Goal: Task Accomplishment & Management: Complete application form

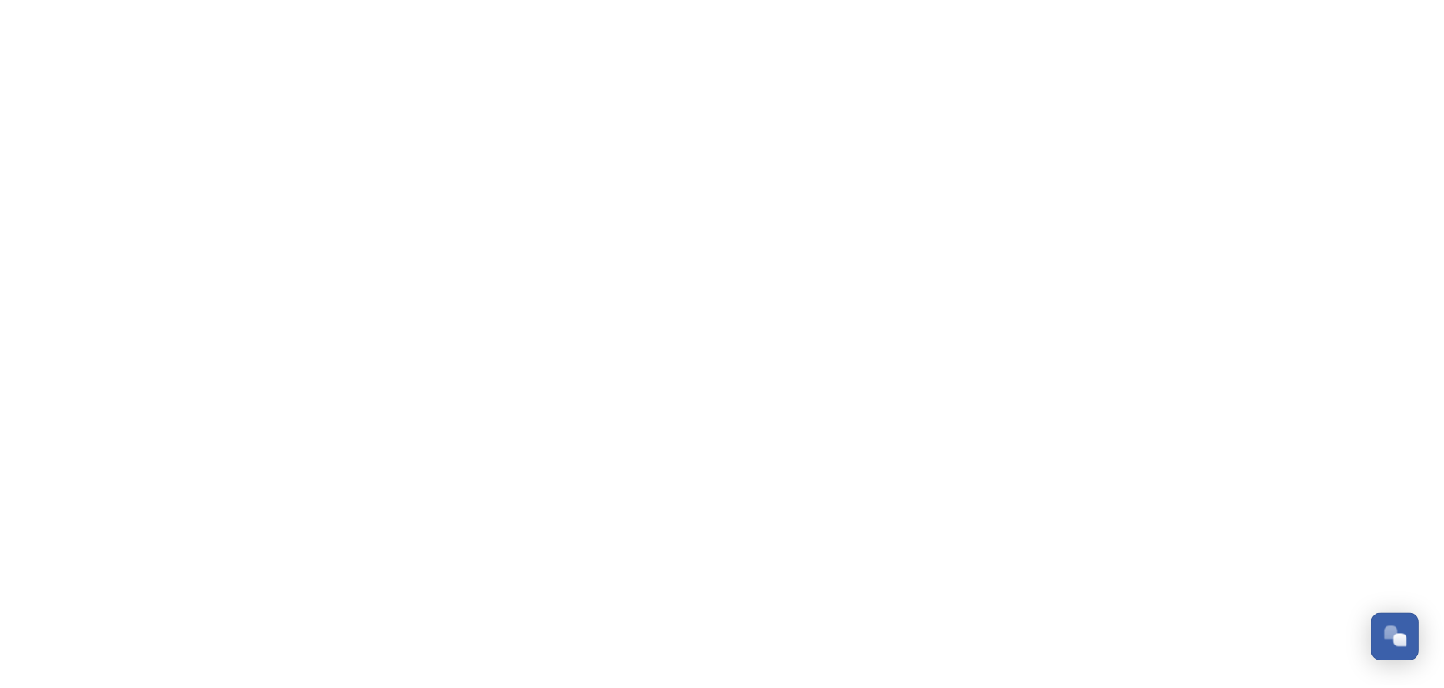
scroll to position [1158, 0]
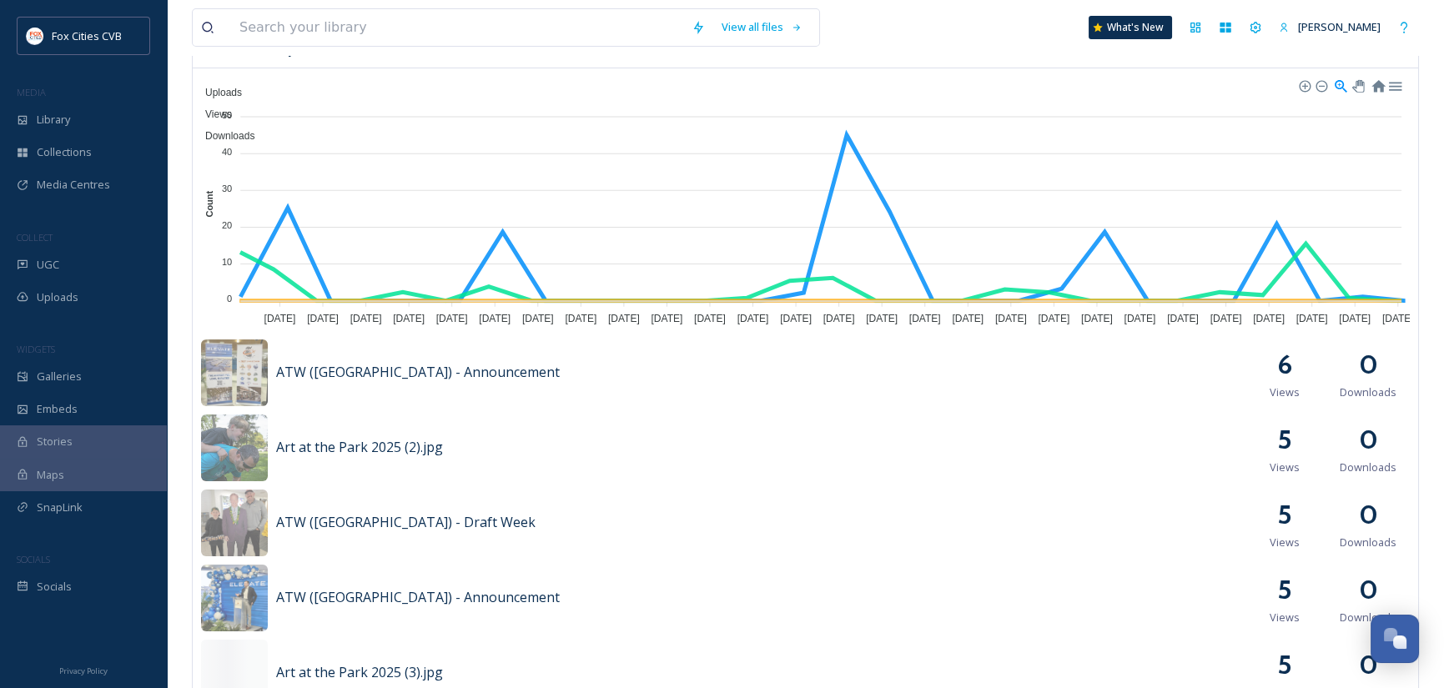
scroll to position [584, 0]
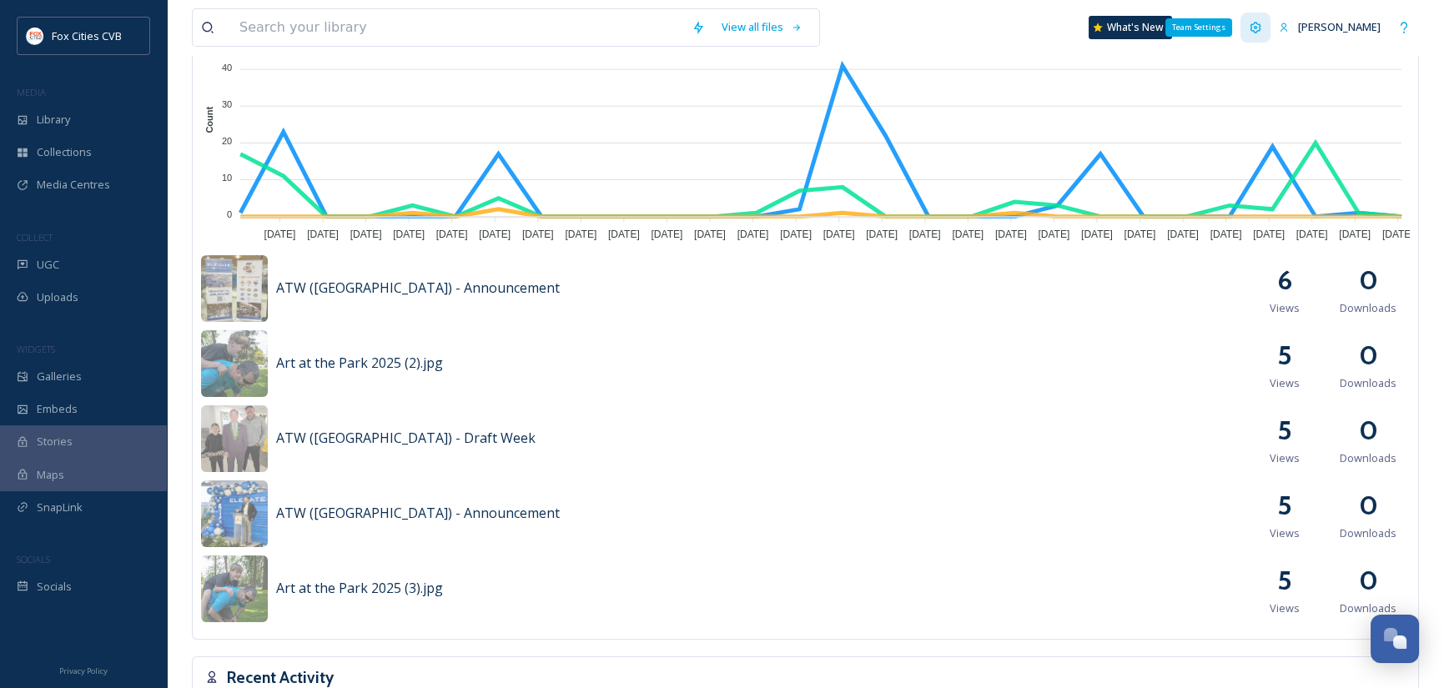
click at [1254, 28] on icon at bounding box center [1256, 27] width 11 height 11
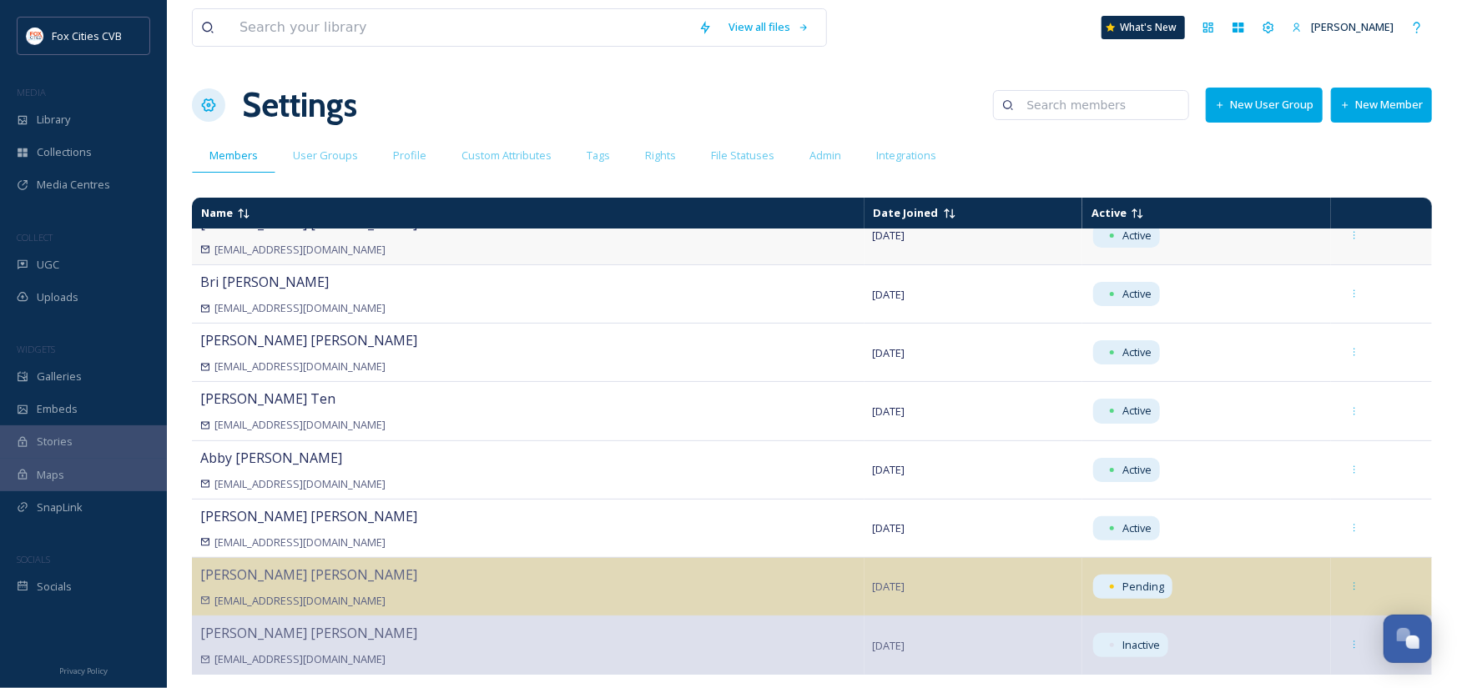
scroll to position [152, 0]
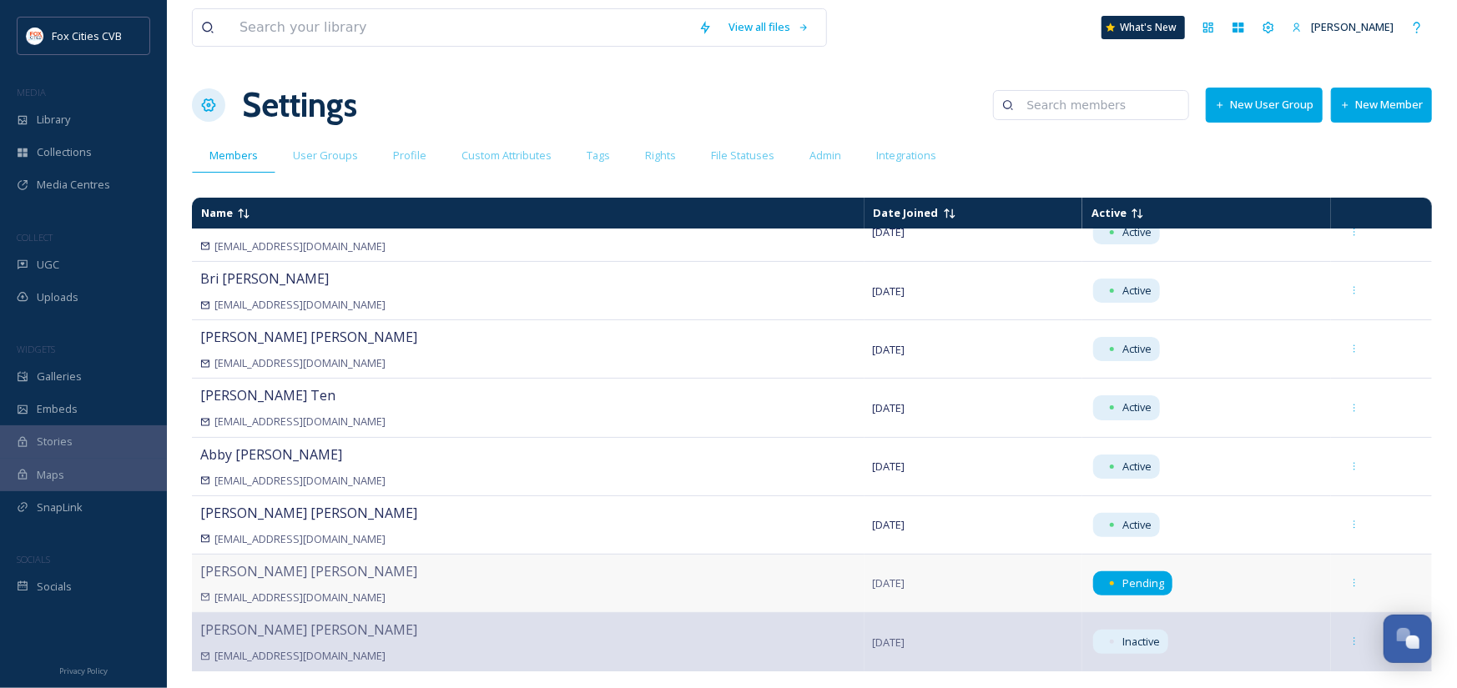
click at [1122, 582] on span "Pending" at bounding box center [1143, 584] width 42 height 16
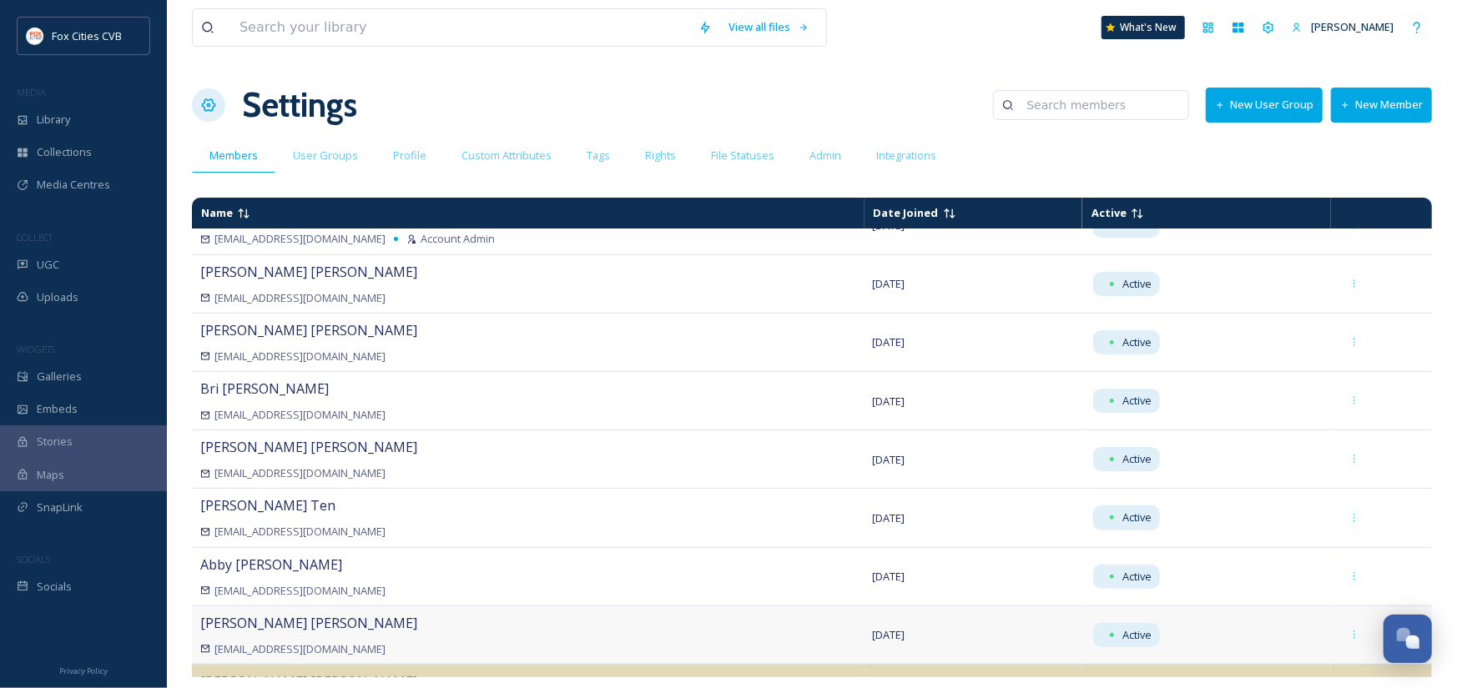
scroll to position [0, 0]
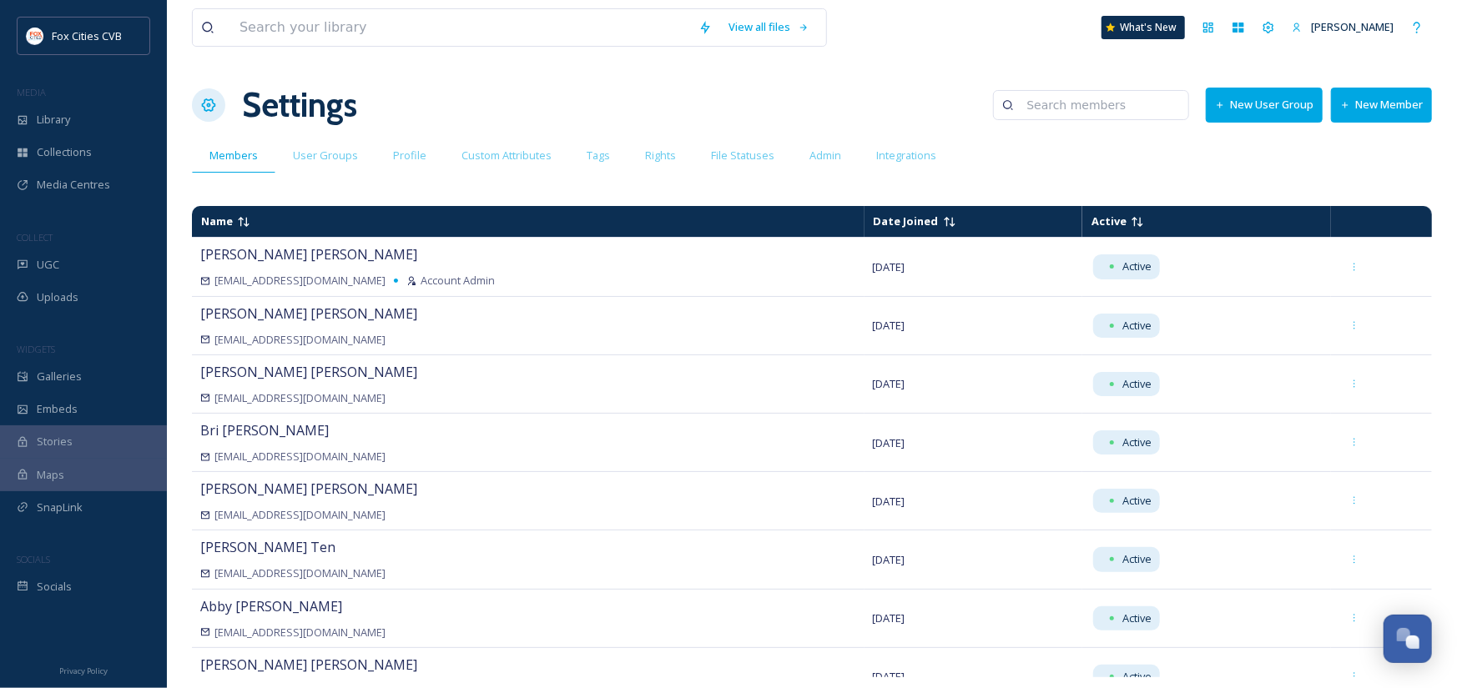
click at [1381, 98] on button "New Member" at bounding box center [1381, 105] width 101 height 34
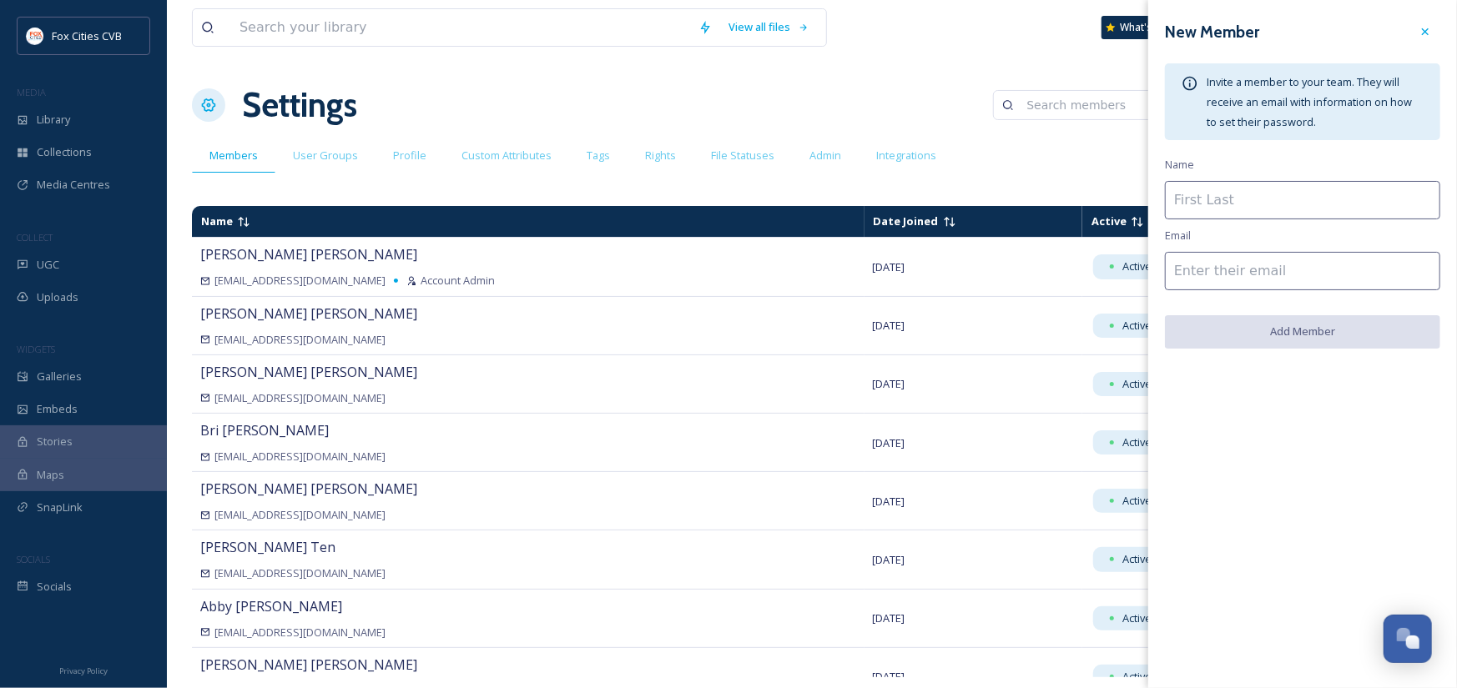
click at [1236, 209] on input at bounding box center [1302, 200] width 275 height 38
type input "[PERSON_NAME]"
click at [1226, 269] on input at bounding box center [1302, 271] width 275 height 38
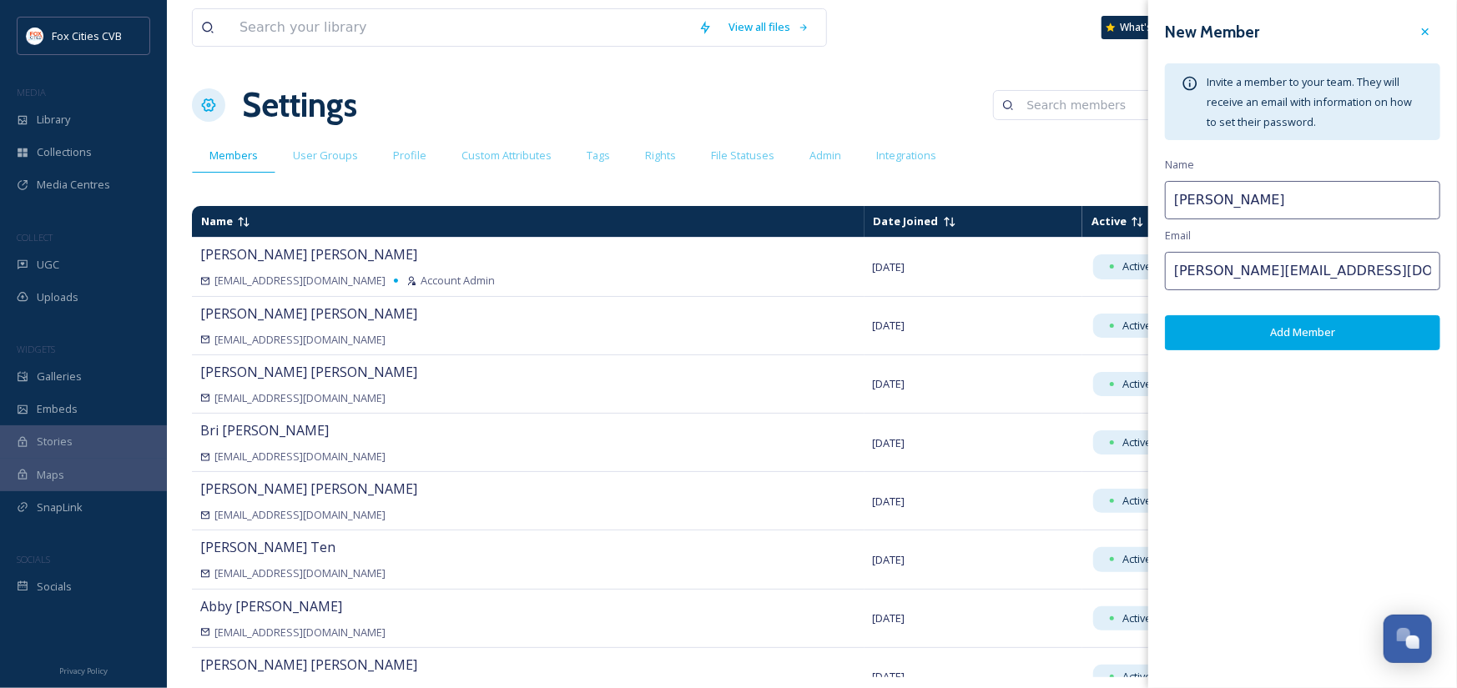
type input "[PERSON_NAME][EMAIL_ADDRESS][DOMAIN_NAME]"
drag, startPoint x: 1210, startPoint y: 199, endPoint x: 1227, endPoint y: 219, distance: 26.1
click at [1211, 199] on input "[PERSON_NAME]" at bounding box center [1302, 200] width 275 height 38
type input "[PERSON_NAME]"
click at [1293, 330] on button "Add Member" at bounding box center [1302, 332] width 275 height 34
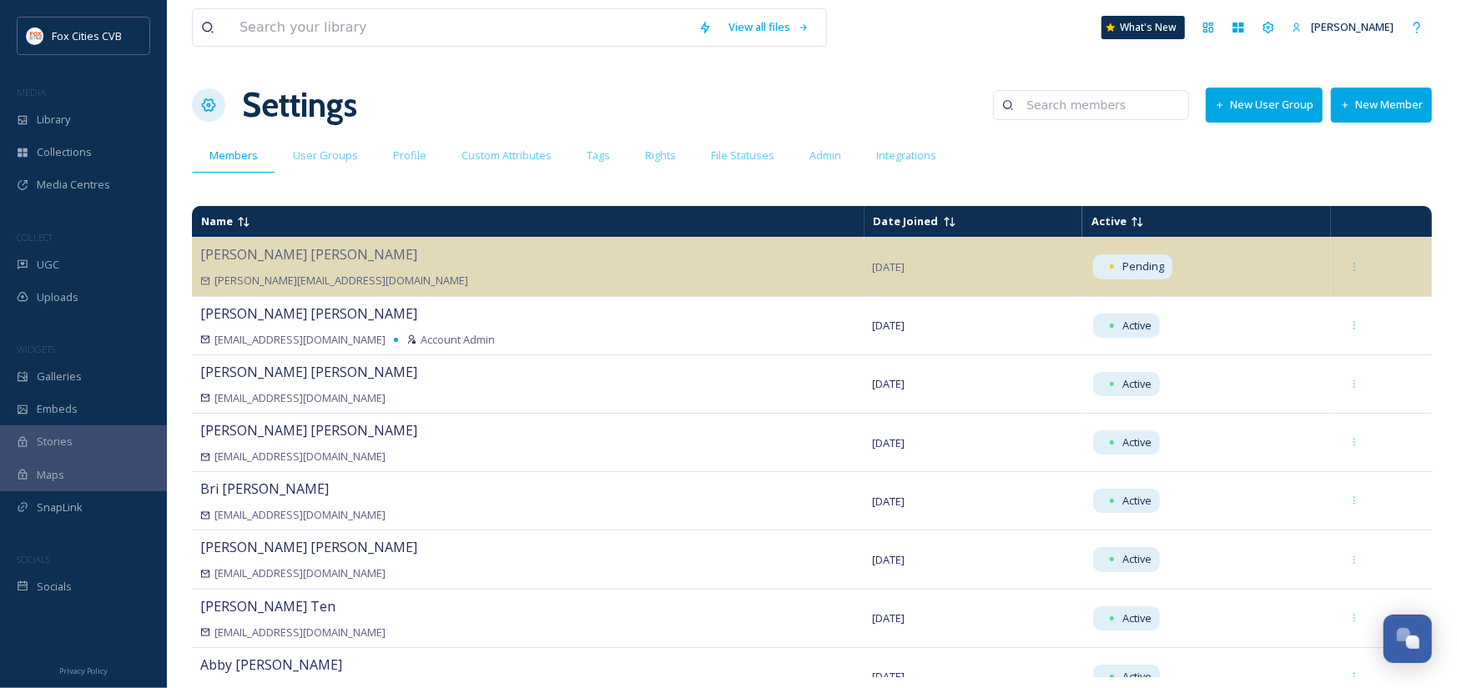
click at [1366, 108] on button "New Member" at bounding box center [1381, 105] width 101 height 34
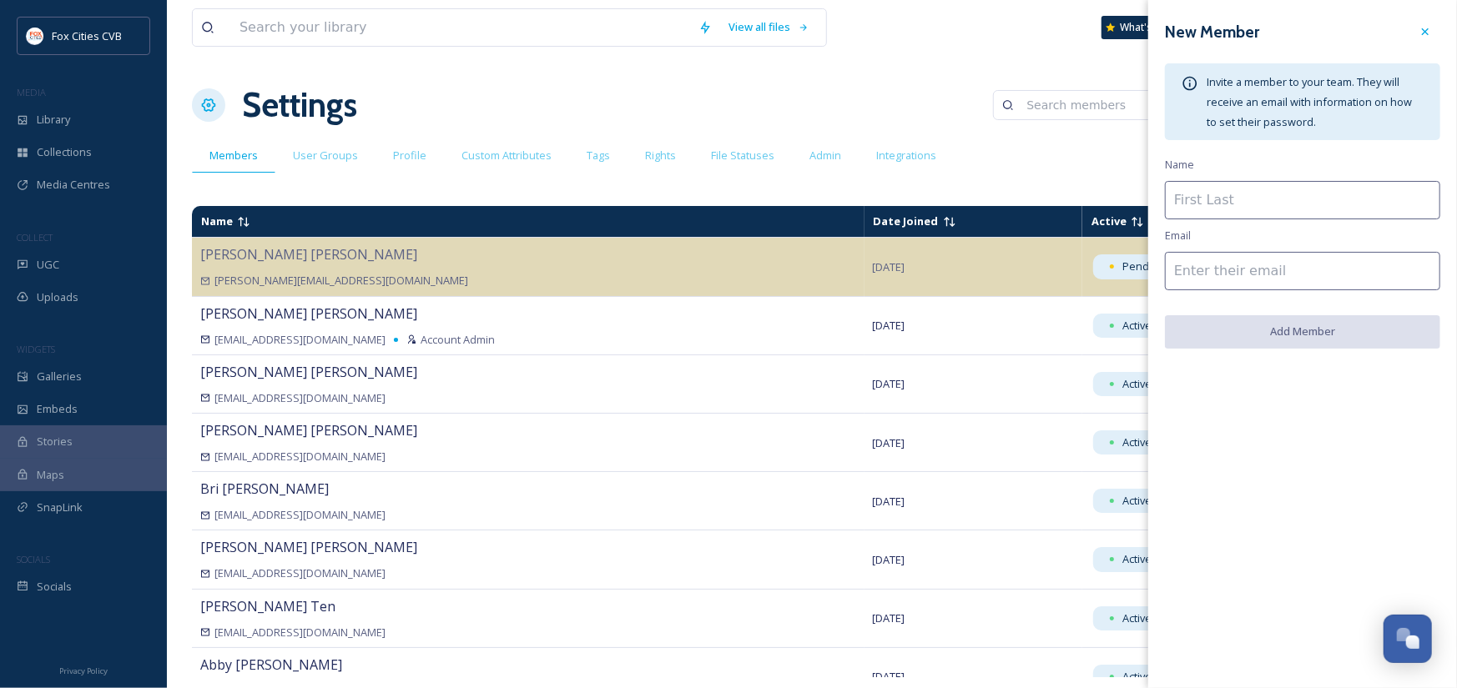
click at [1283, 197] on input at bounding box center [1302, 200] width 275 height 38
type input "[PERSON_NAME]"
click at [1271, 274] on input at bounding box center [1302, 271] width 275 height 38
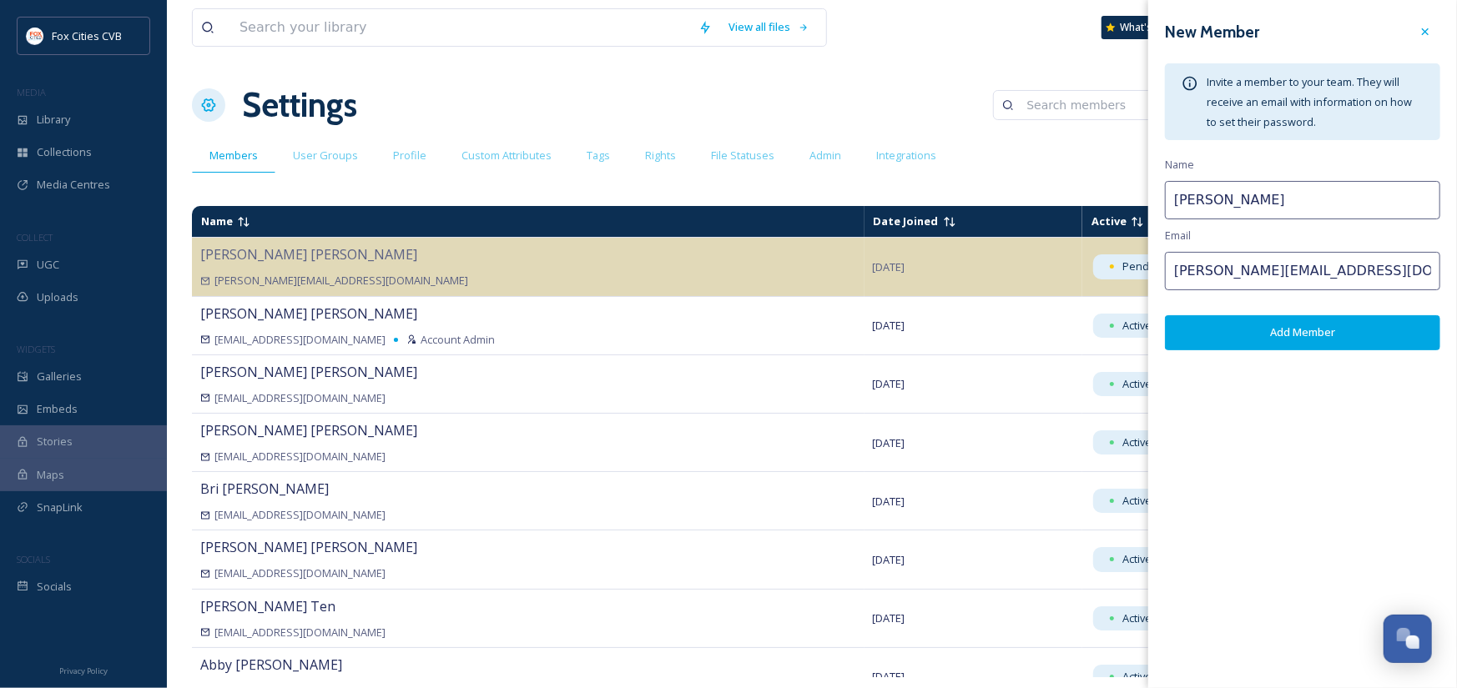
type input "[PERSON_NAME][EMAIL_ADDRESS][DOMAIN_NAME]"
click at [1318, 329] on button "Add Member" at bounding box center [1302, 332] width 275 height 34
